Goal: Task Accomplishment & Management: Manage account settings

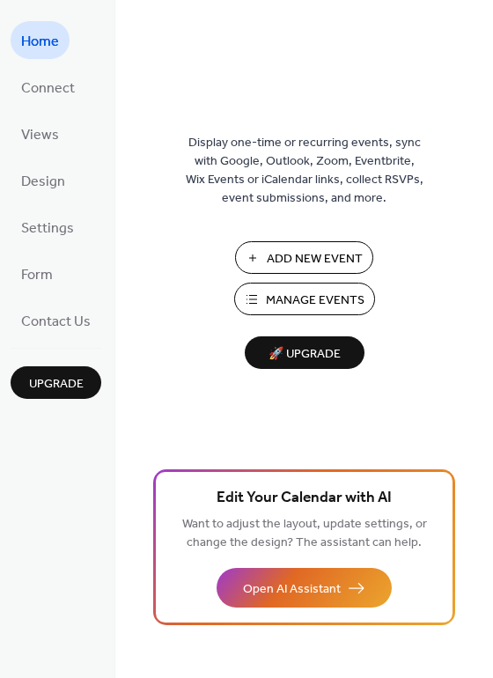
click at [340, 298] on span "Manage Events" at bounding box center [315, 301] width 99 height 18
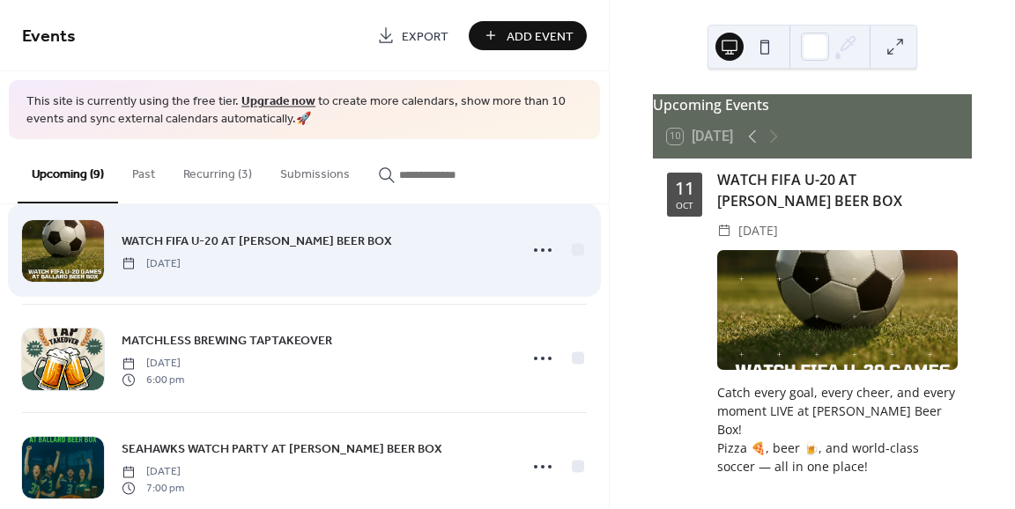
scroll to position [352, 0]
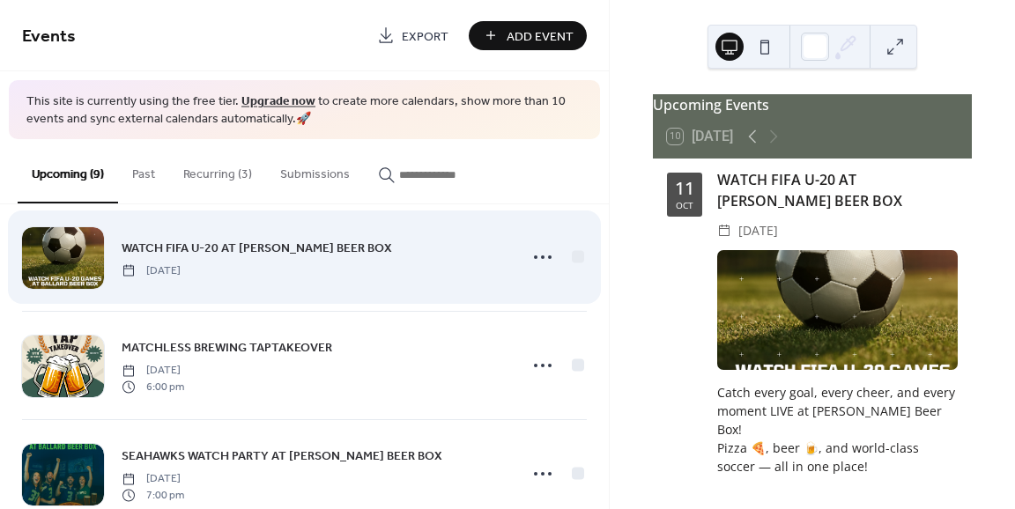
click at [395, 327] on div "MATCHLESS BREWING TAPTAKEOVER [DATE] 6:00 pm" at bounding box center [304, 365] width 565 height 107
click at [532, 255] on icon at bounding box center [542, 257] width 28 height 28
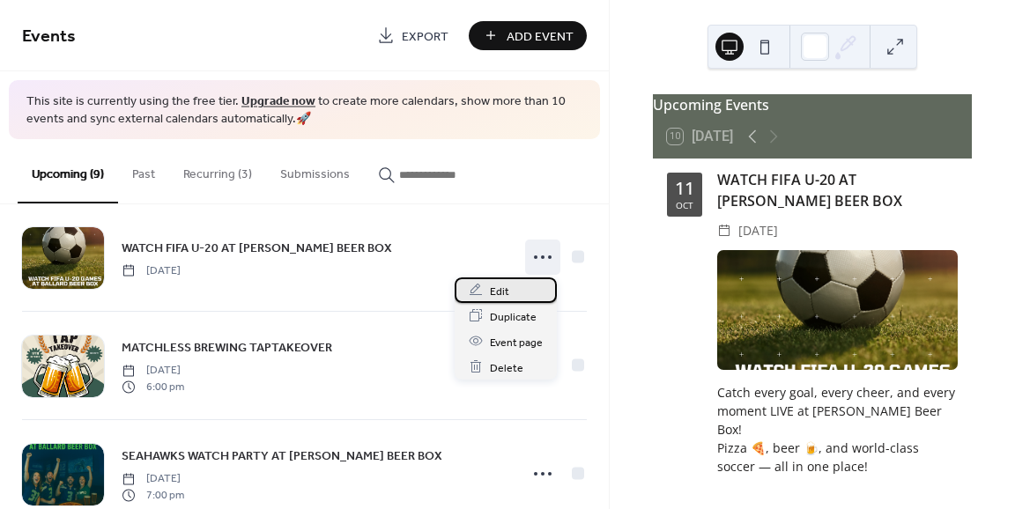
click at [505, 293] on span "Edit" at bounding box center [499, 291] width 19 height 18
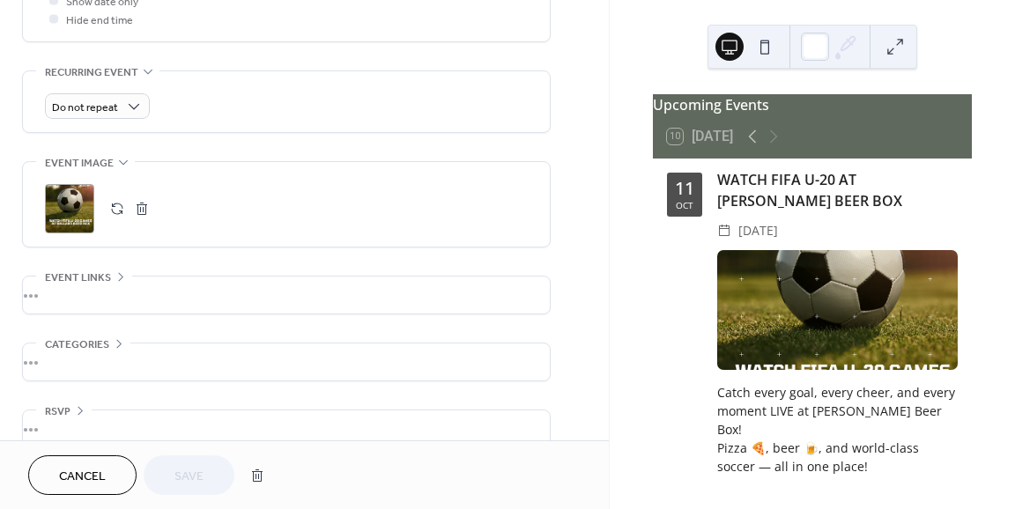
scroll to position [732, 0]
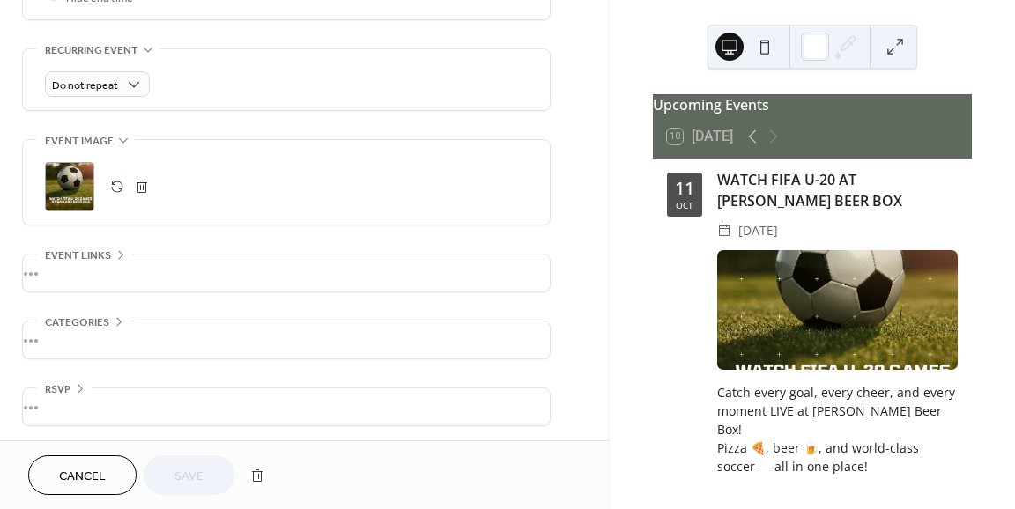
click at [78, 269] on div "•••" at bounding box center [286, 273] width 527 height 37
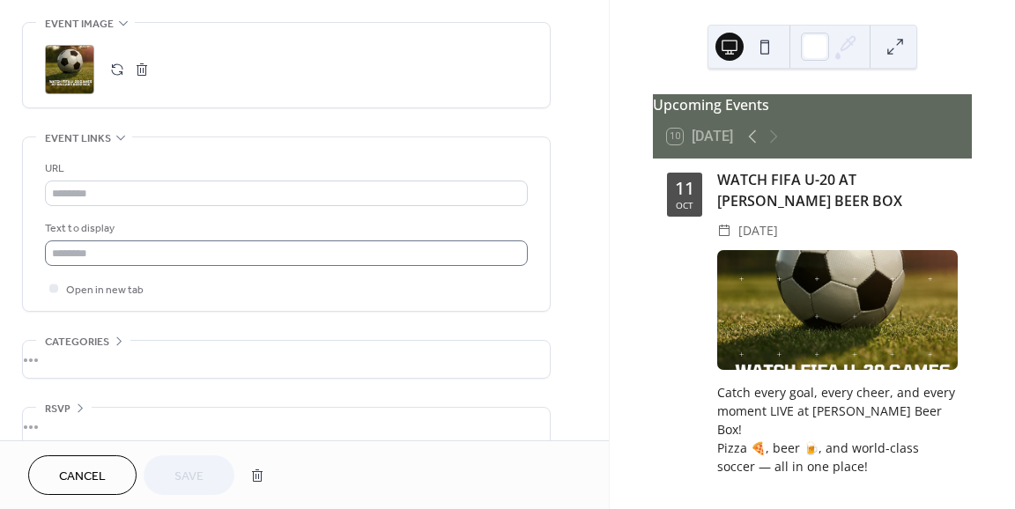
scroll to position [868, 0]
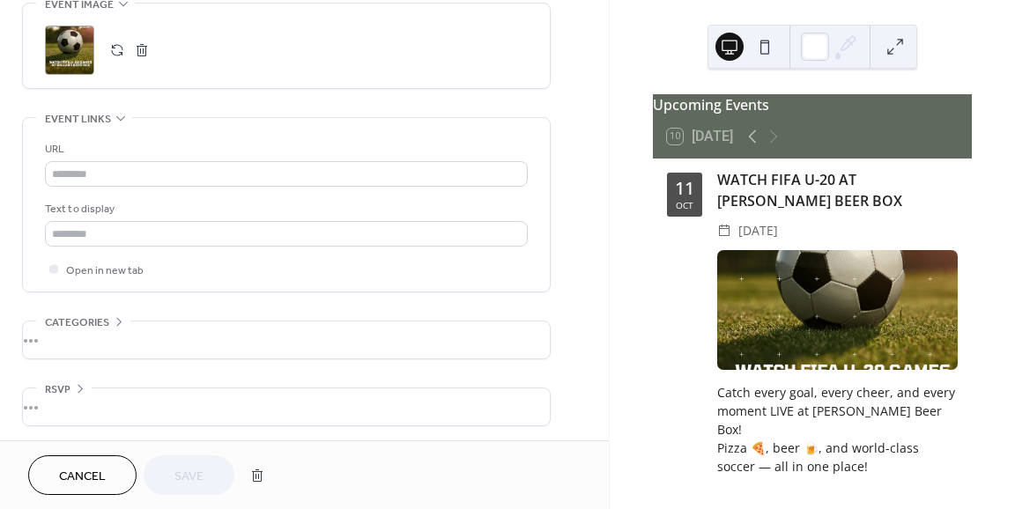
click at [127, 411] on div "•••" at bounding box center [286, 406] width 527 height 37
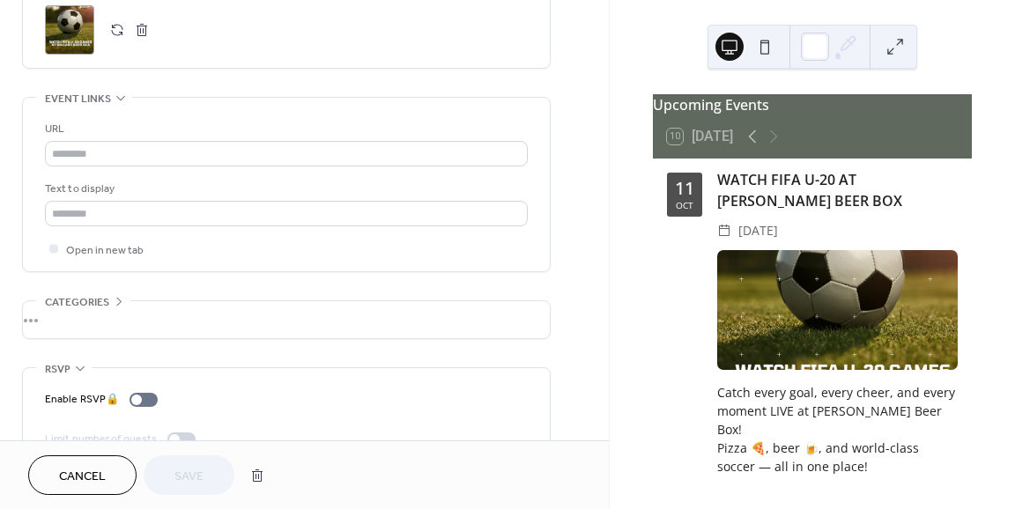
scroll to position [924, 0]
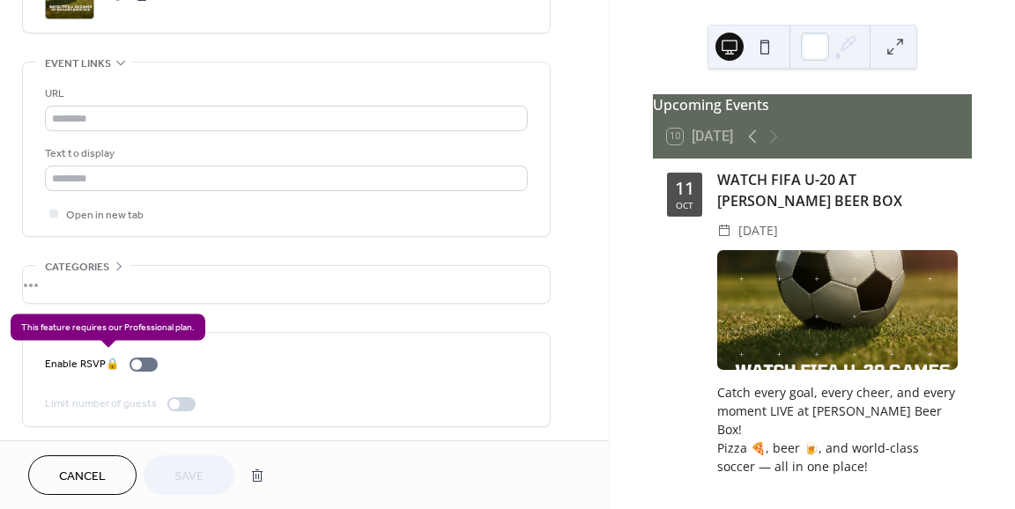
click at [151, 362] on div "Enable RSVP 🔒" at bounding box center [105, 364] width 120 height 18
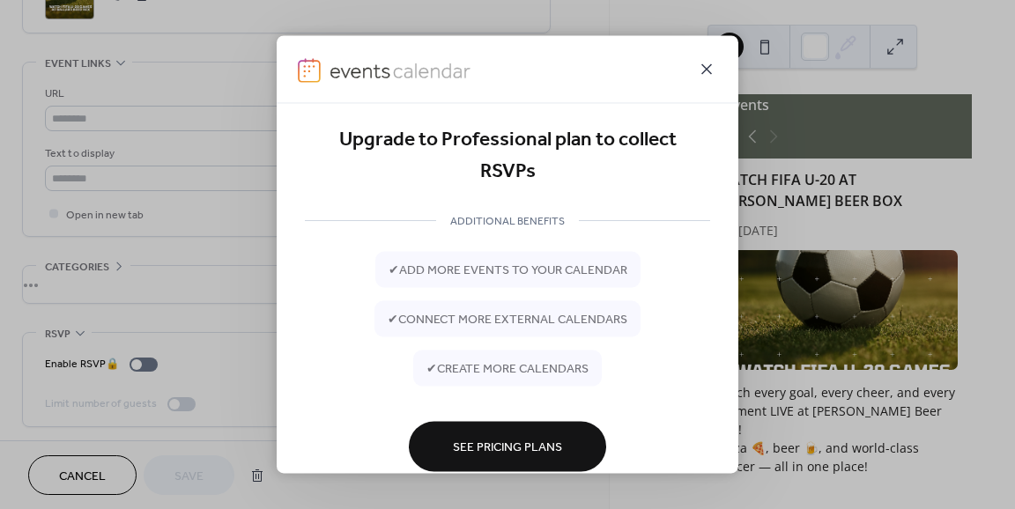
click at [708, 71] on icon at bounding box center [706, 68] width 21 height 21
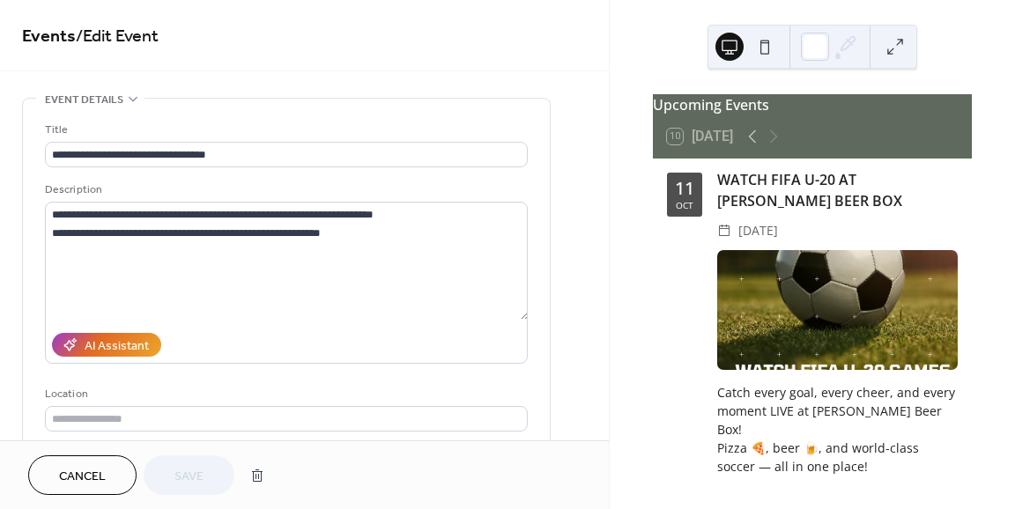
scroll to position [0, 0]
